Goal: Communication & Community: Answer question/provide support

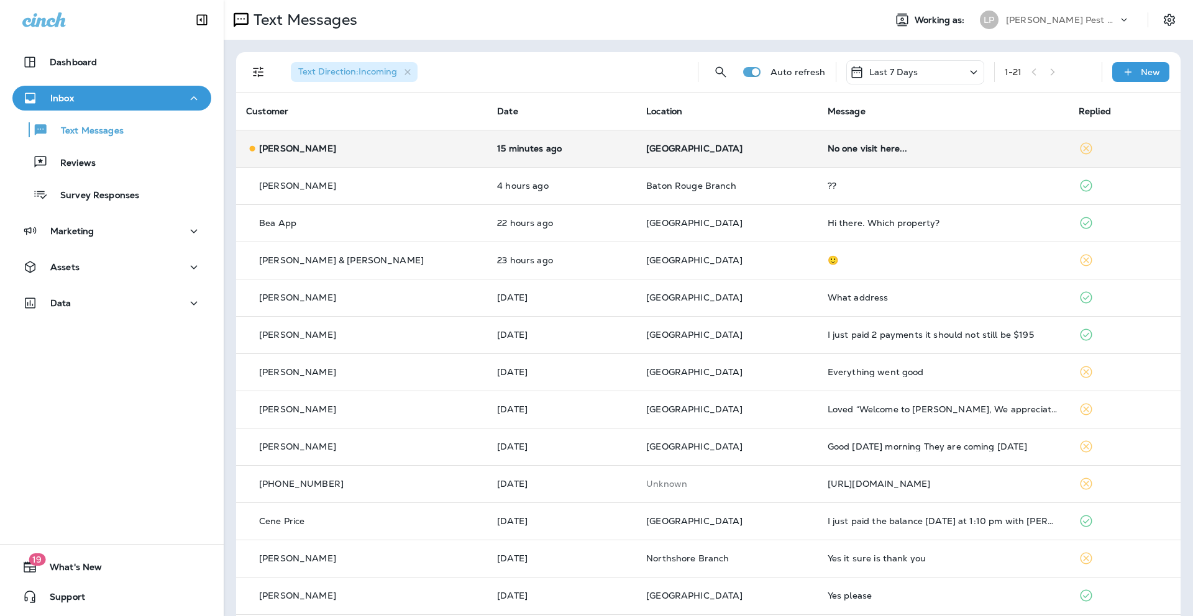
click at [836, 143] on div "No one visit here..." at bounding box center [942, 148] width 231 height 10
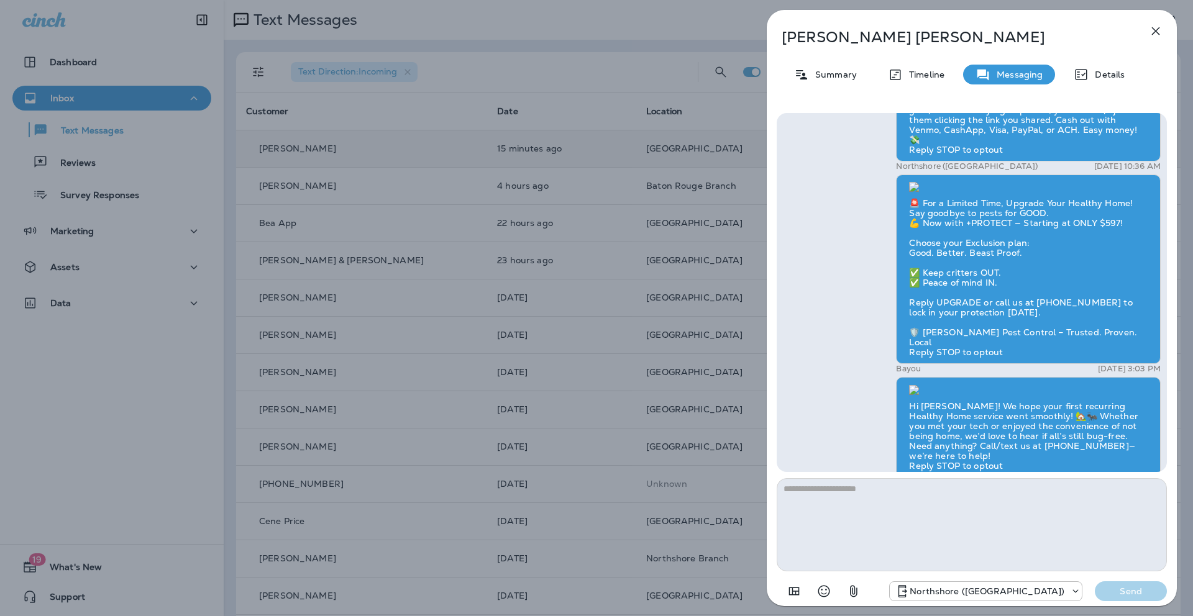
scroll to position [1, 0]
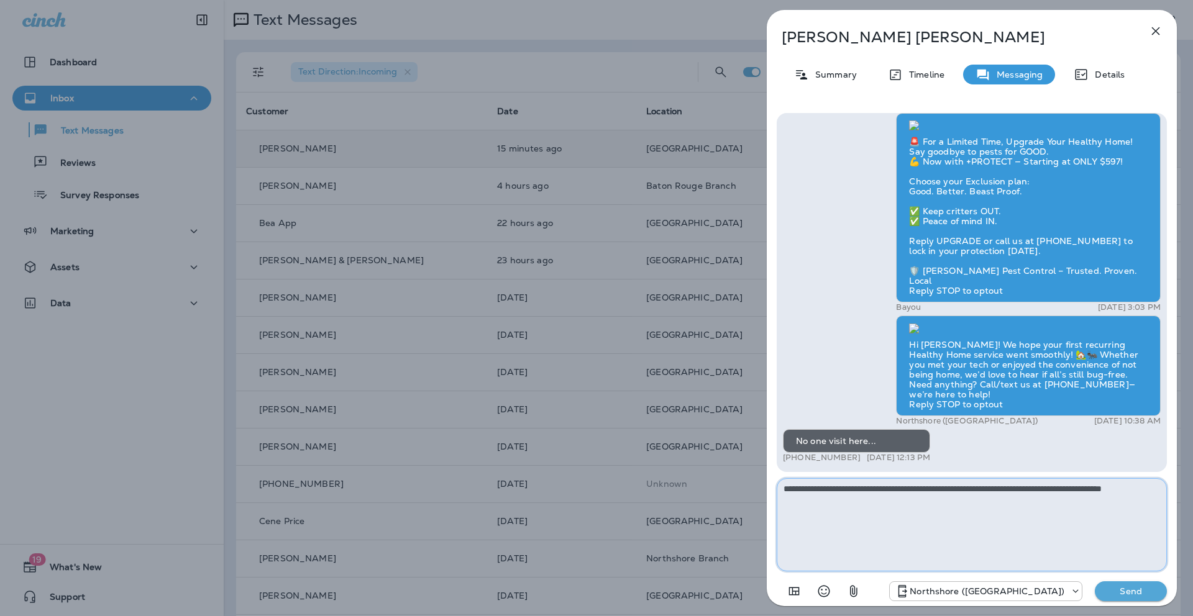
type textarea "**********"
click at [1128, 593] on p "Send" at bounding box center [1130, 591] width 52 height 11
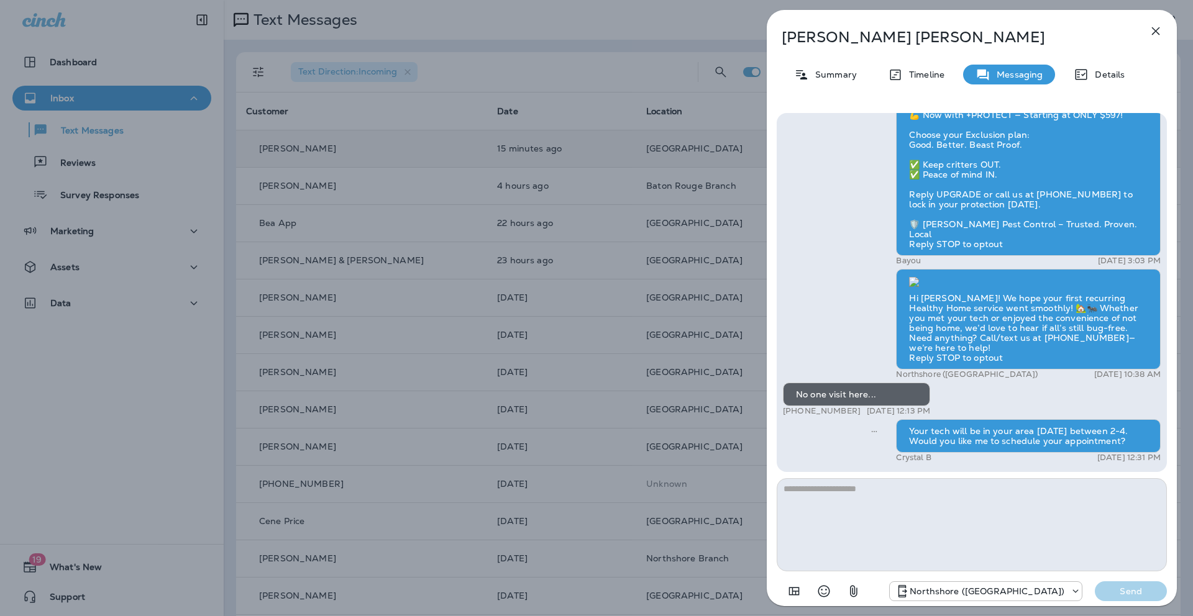
click at [1157, 33] on icon "button" at bounding box center [1156, 31] width 8 height 8
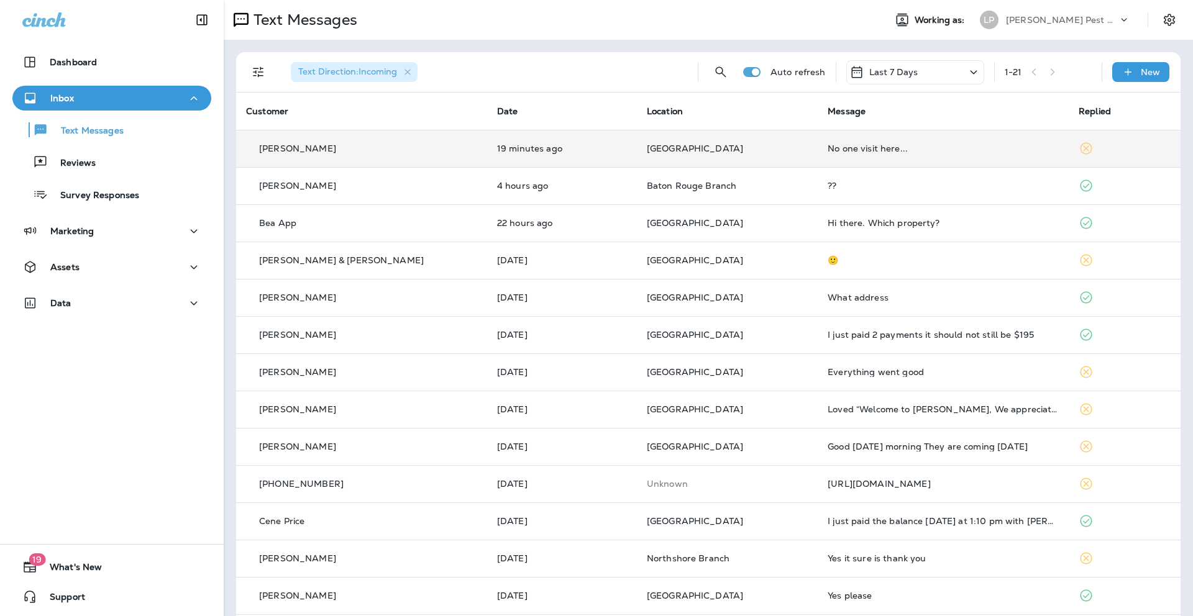
click at [831, 151] on div "No one visit here..." at bounding box center [942, 148] width 231 height 10
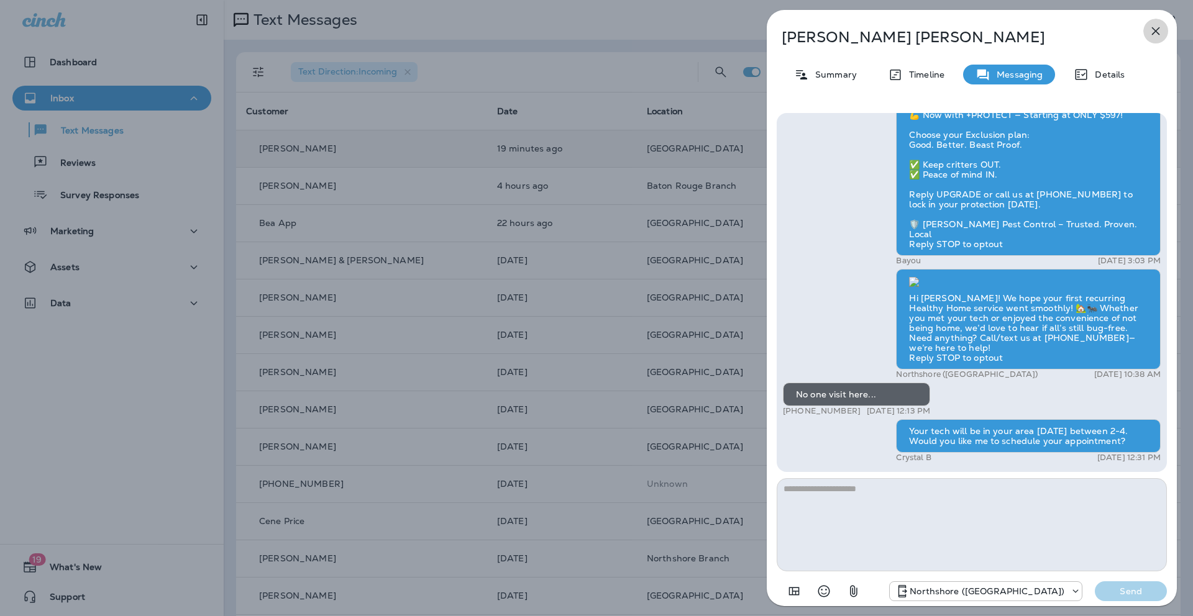
click at [1151, 29] on icon "button" at bounding box center [1155, 31] width 15 height 15
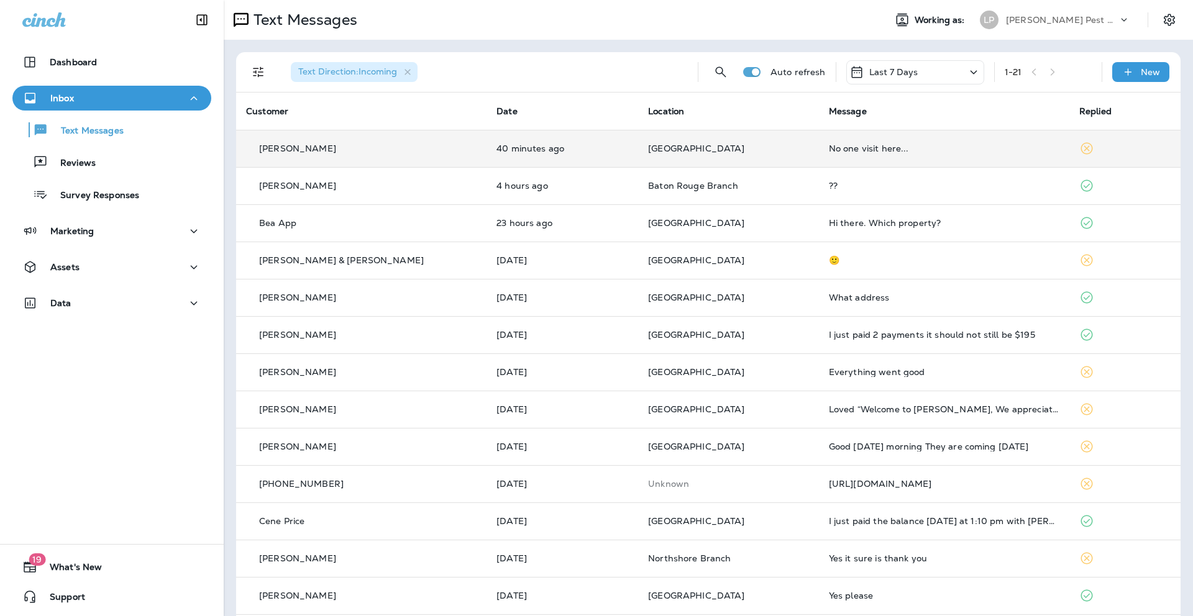
click at [872, 148] on div "No one visit here..." at bounding box center [944, 148] width 230 height 10
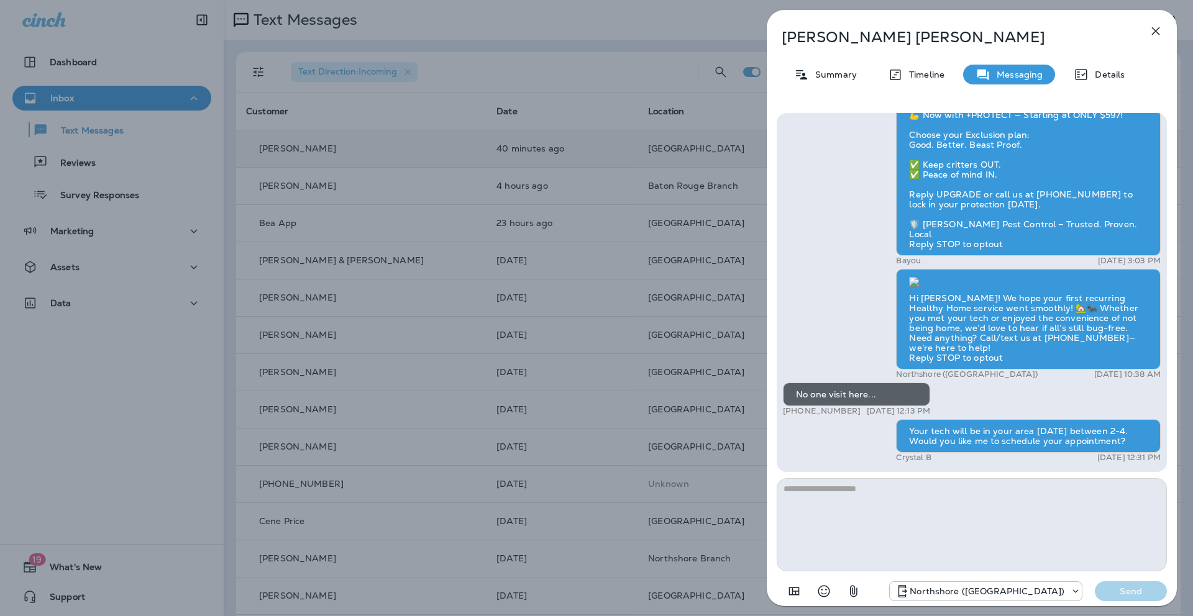
scroll to position [1, 0]
click at [1162, 31] on icon "button" at bounding box center [1155, 31] width 15 height 15
